Goal: Information Seeking & Learning: Learn about a topic

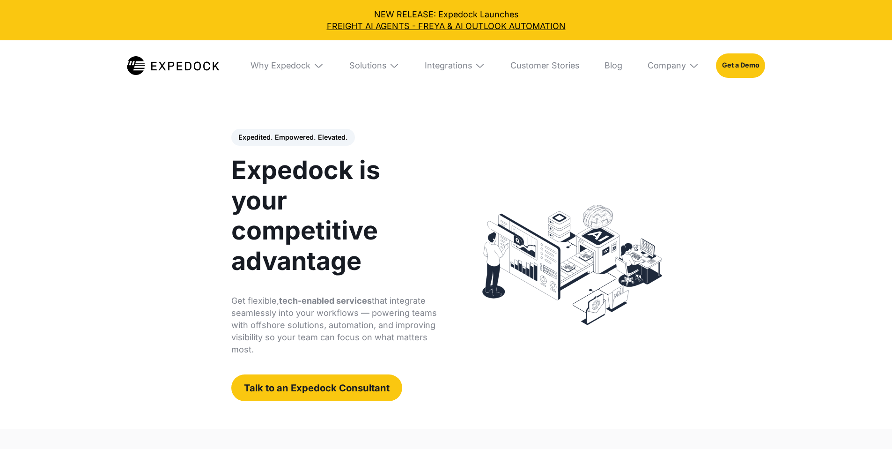
select select
click at [366, 71] on div "Solutions" at bounding box center [367, 65] width 37 height 10
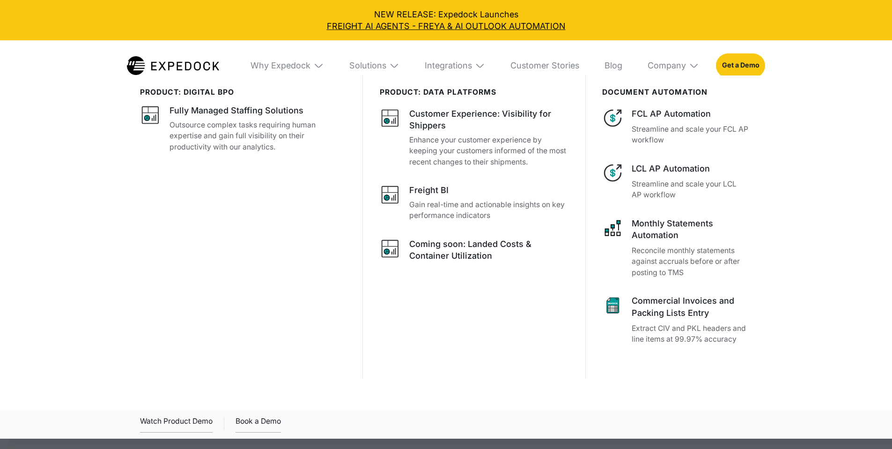
click at [240, 110] on div "Fully Managed Staffing Solutions" at bounding box center [236, 110] width 134 height 12
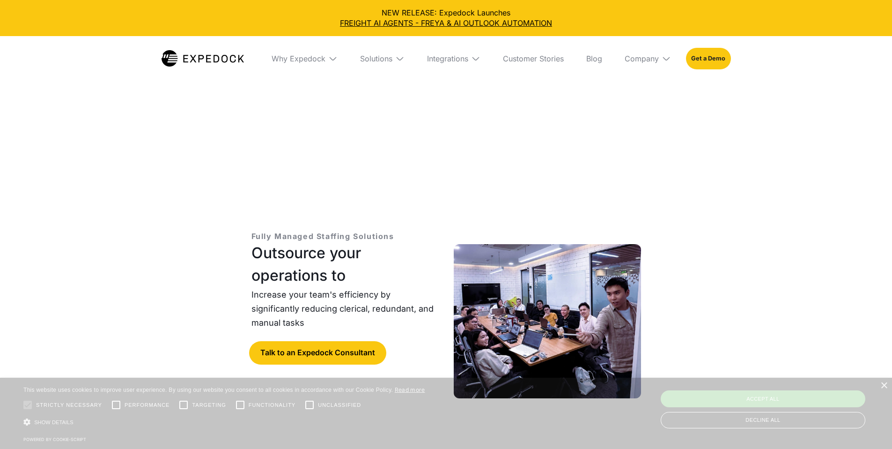
select select
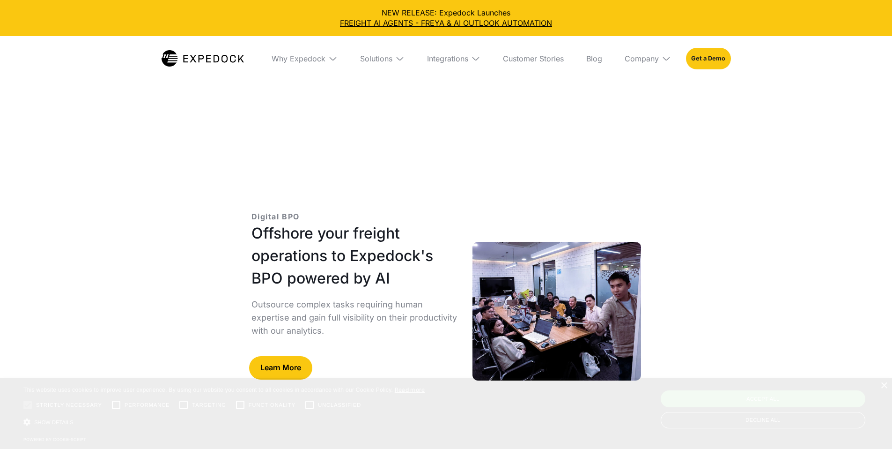
select select
